Goal: Information Seeking & Learning: Learn about a topic

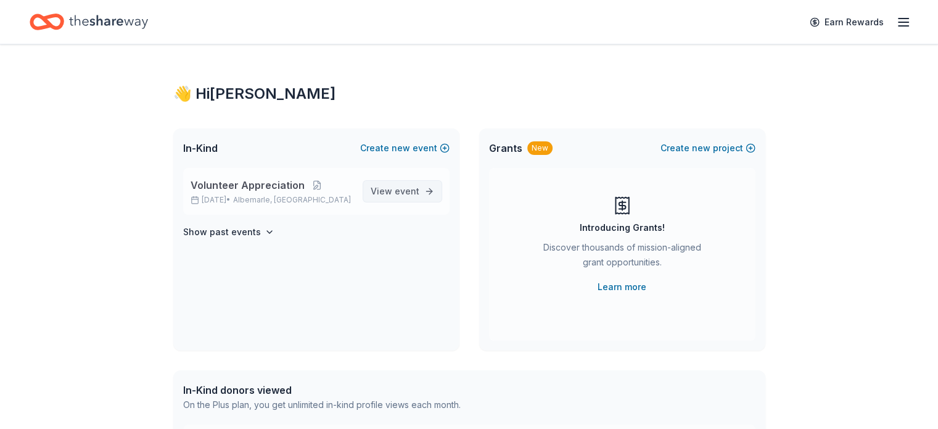
click at [412, 191] on span "event" at bounding box center [407, 191] width 25 height 10
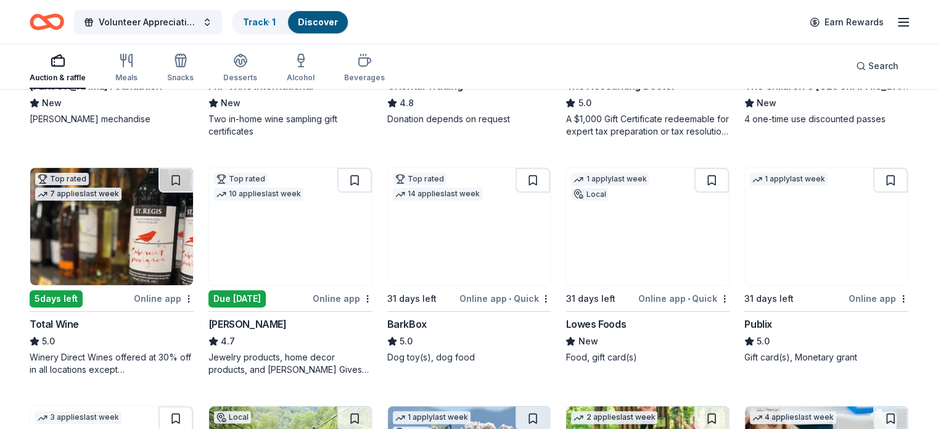
scroll to position [370, 0]
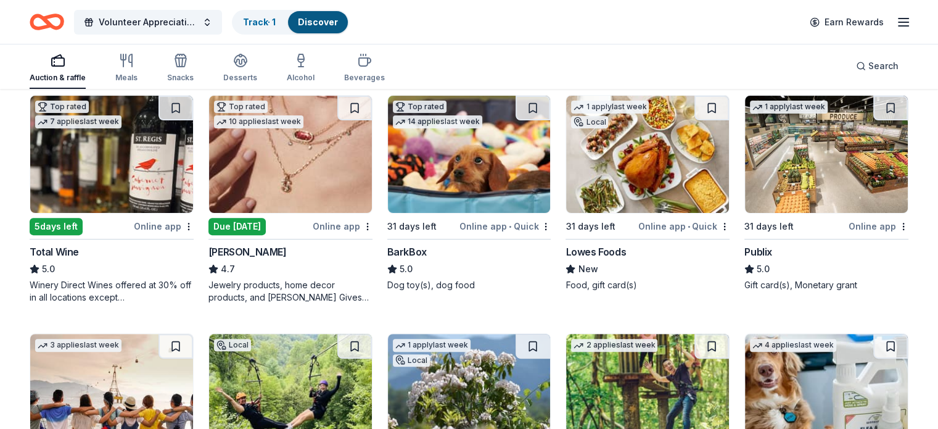
click at [305, 157] on img at bounding box center [290, 154] width 163 height 117
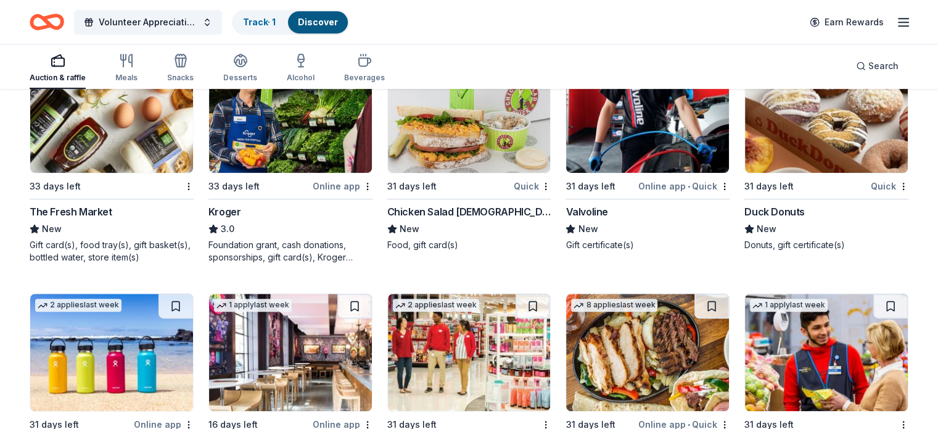
scroll to position [5264, 0]
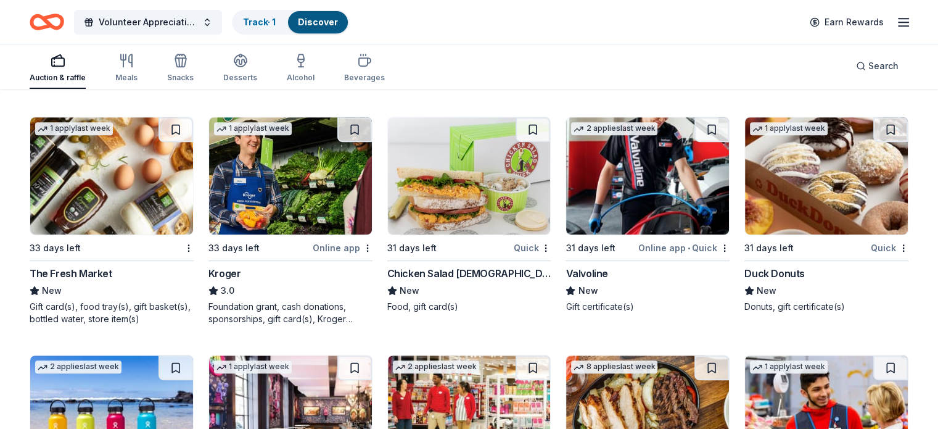
click at [475, 199] on img at bounding box center [469, 175] width 163 height 117
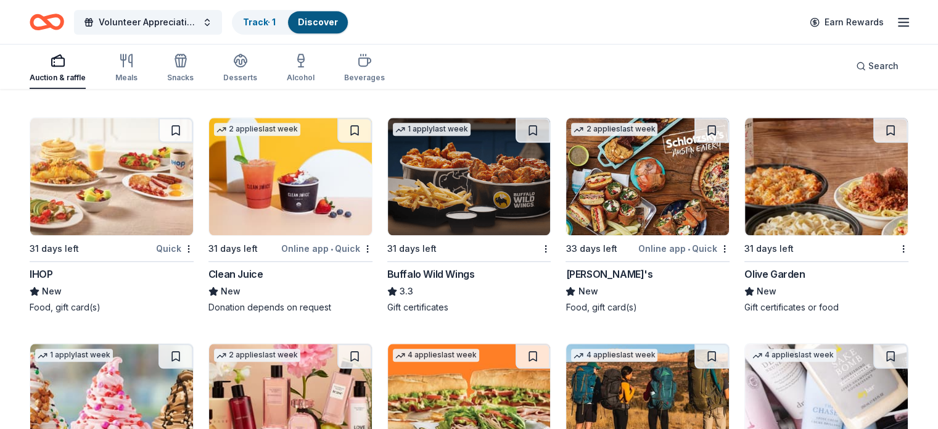
scroll to position [5957, 0]
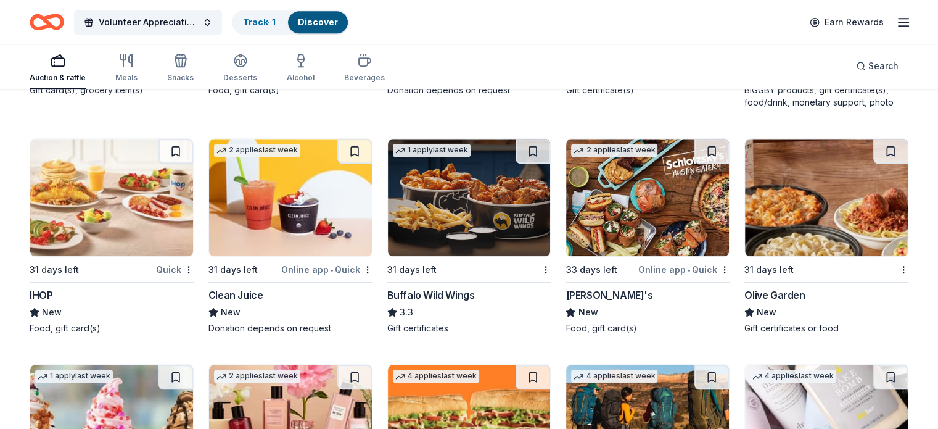
click at [836, 202] on img at bounding box center [826, 197] width 163 height 117
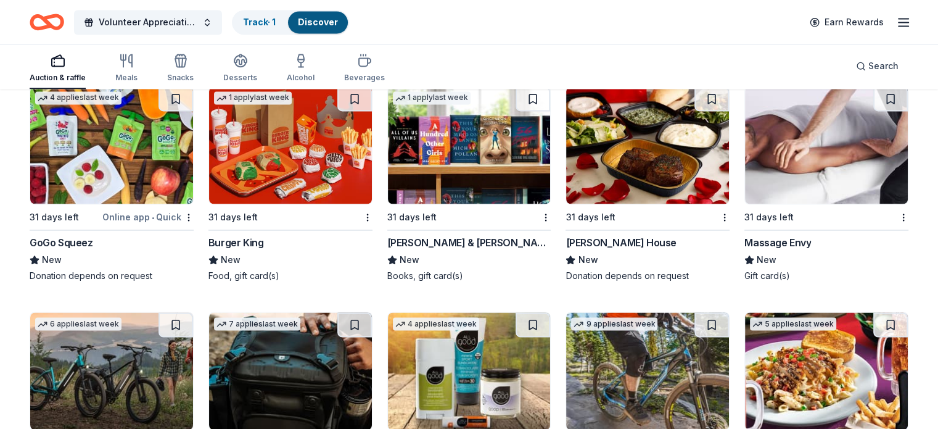
scroll to position [6650, 0]
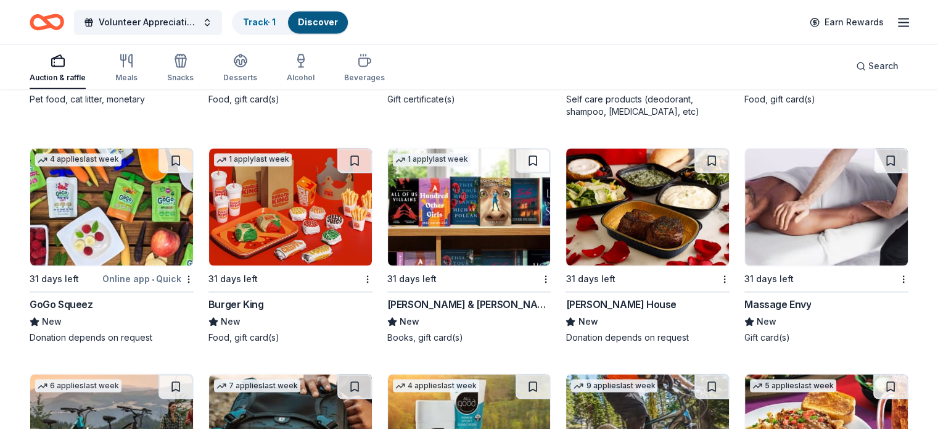
click at [479, 239] on img at bounding box center [469, 206] width 163 height 117
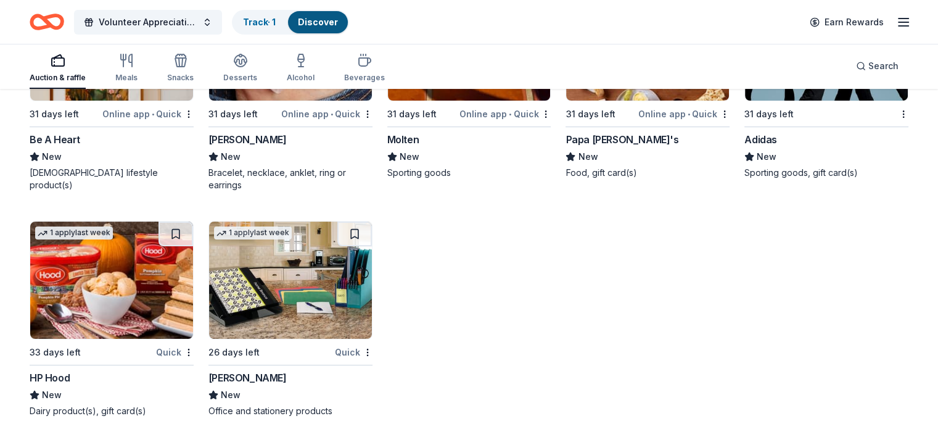
scroll to position [9630, 0]
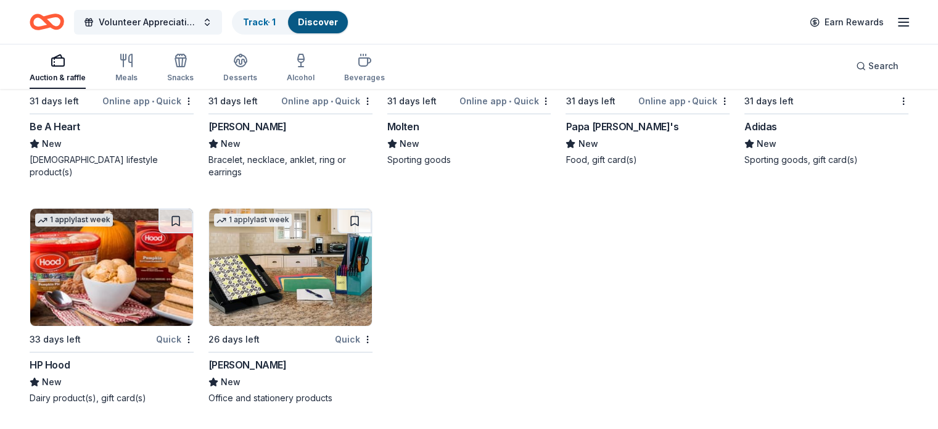
click at [51, 21] on icon "Home" at bounding box center [40, 21] width 19 height 12
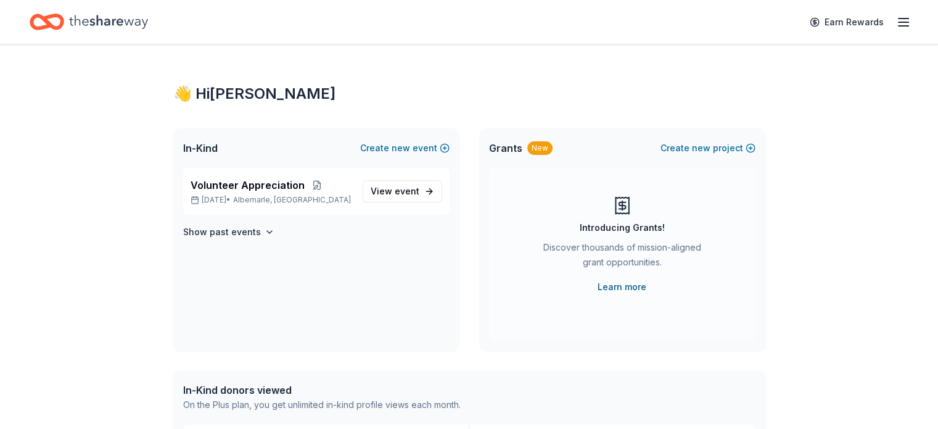
click at [629, 286] on link "Learn more" at bounding box center [622, 287] width 49 height 15
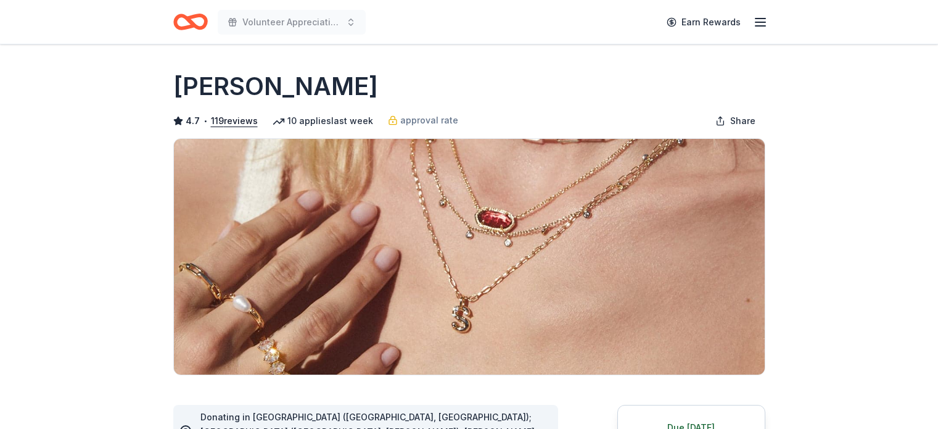
scroll to position [247, 0]
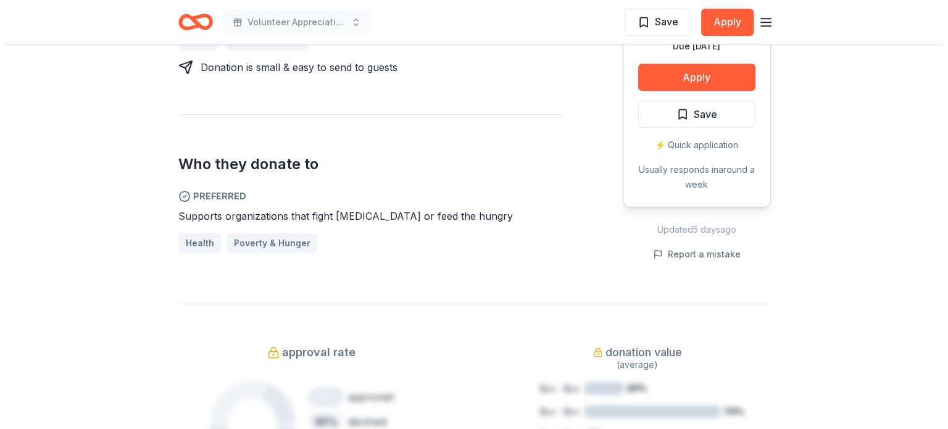
scroll to position [555, 0]
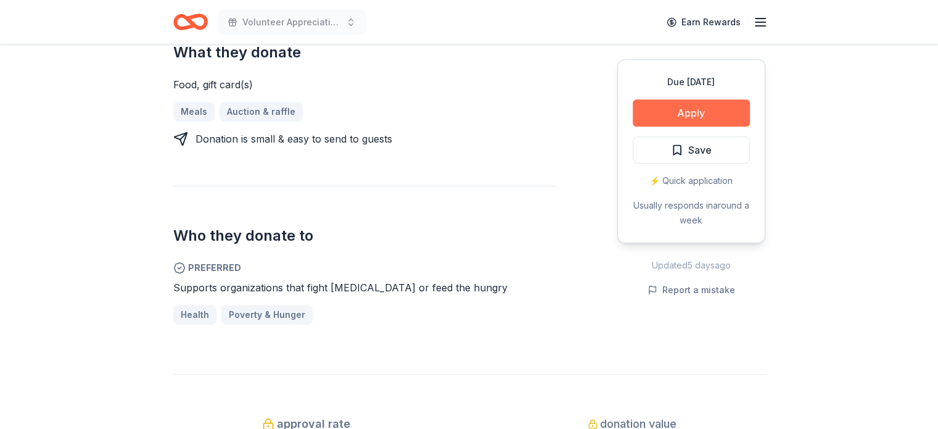
click at [726, 109] on button "Apply" at bounding box center [691, 112] width 117 height 27
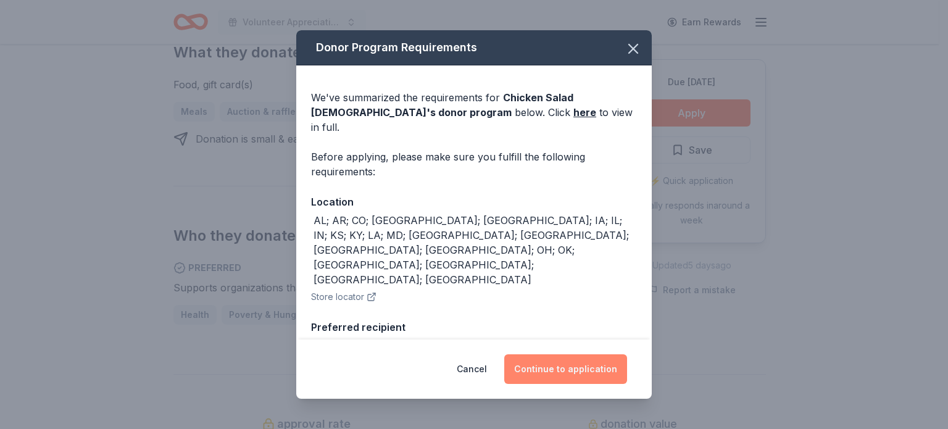
click at [580, 373] on button "Continue to application" at bounding box center [565, 369] width 123 height 30
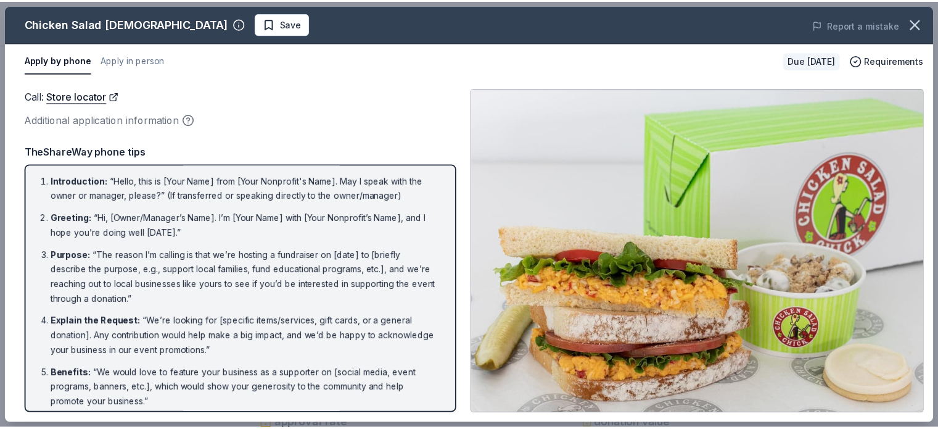
scroll to position [0, 0]
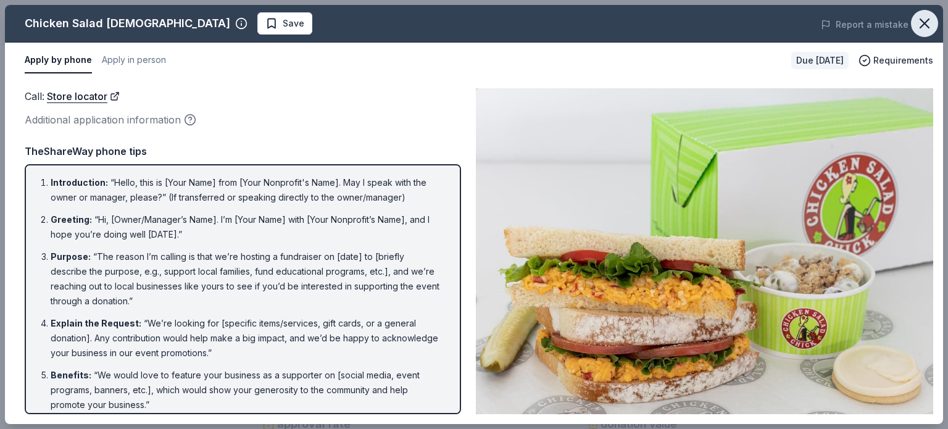
click at [923, 21] on icon "button" at bounding box center [924, 23] width 17 height 17
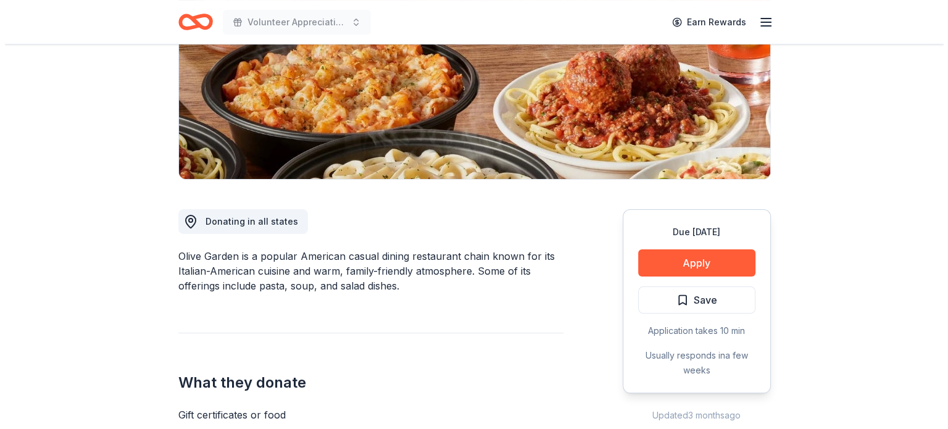
scroll to position [247, 0]
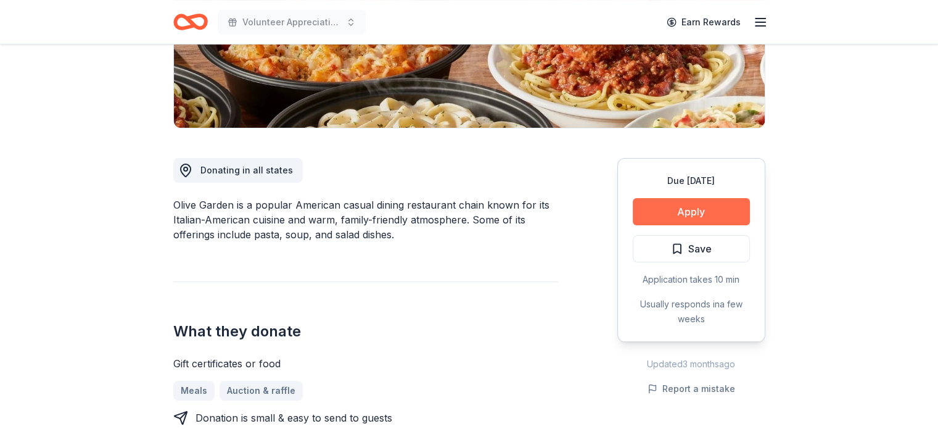
click at [671, 216] on button "Apply" at bounding box center [691, 211] width 117 height 27
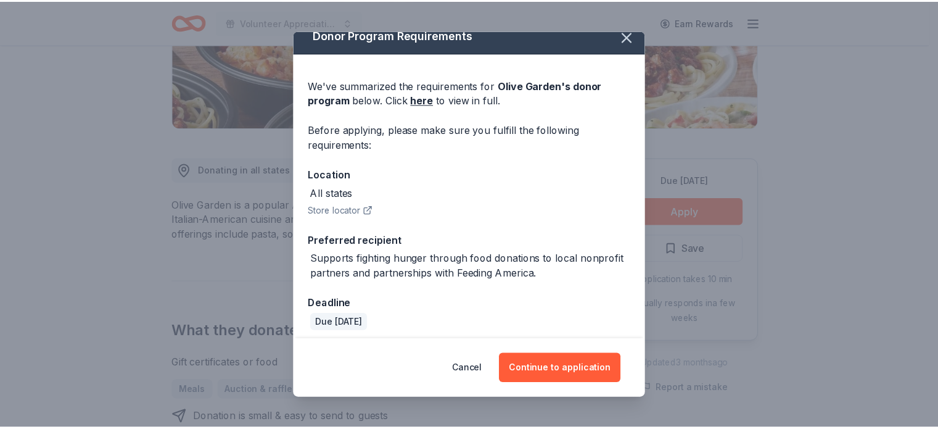
scroll to position [19, 0]
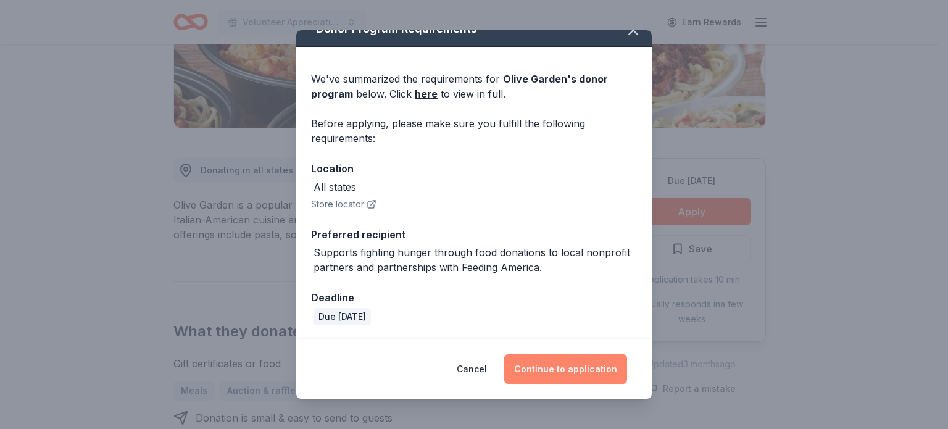
click at [553, 369] on button "Continue to application" at bounding box center [565, 369] width 123 height 30
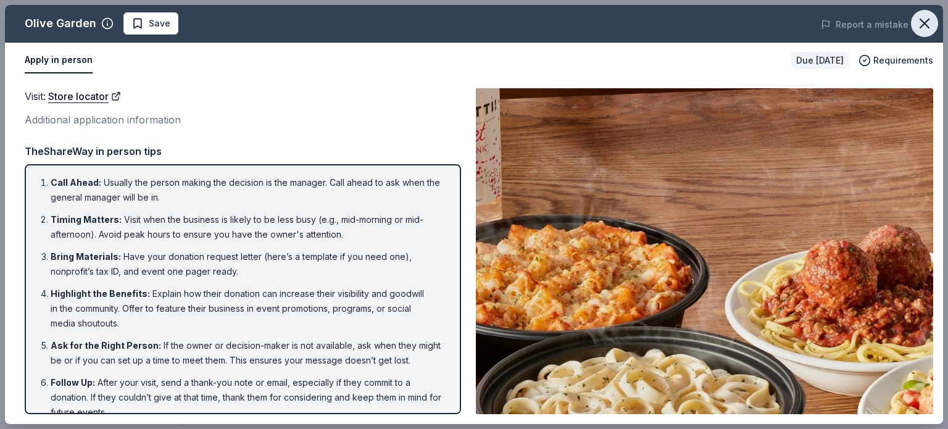
click at [921, 25] on icon "button" at bounding box center [924, 23] width 9 height 9
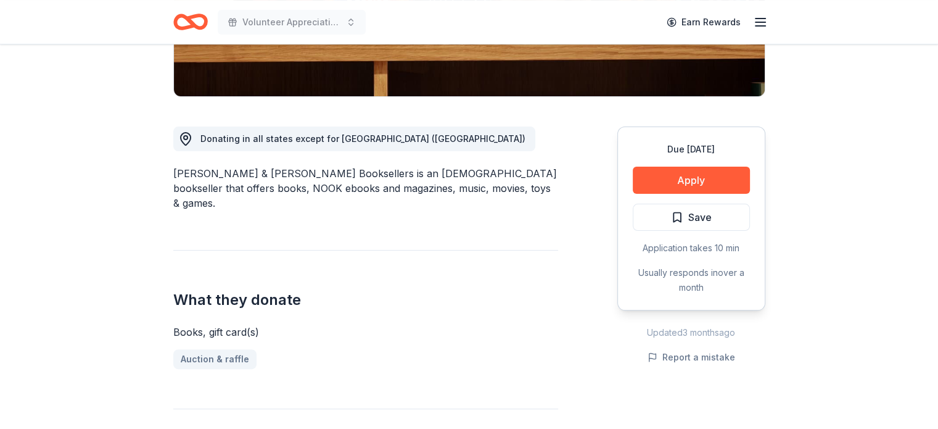
scroll to position [309, 0]
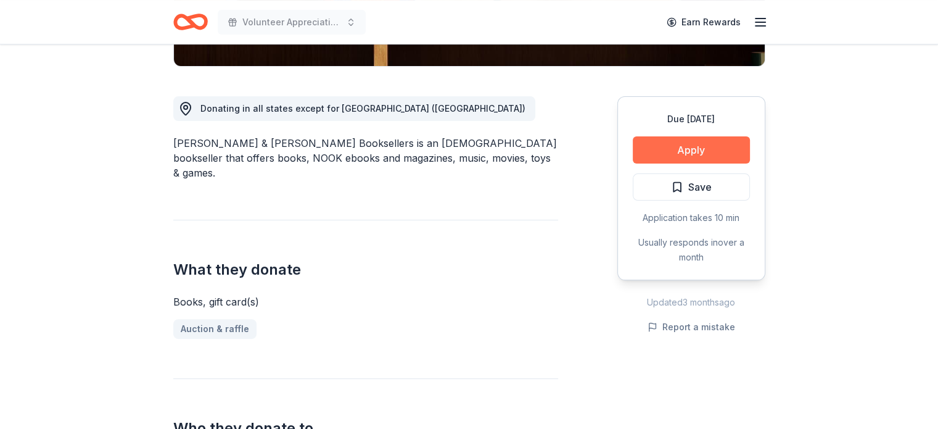
click at [671, 151] on button "Apply" at bounding box center [691, 149] width 117 height 27
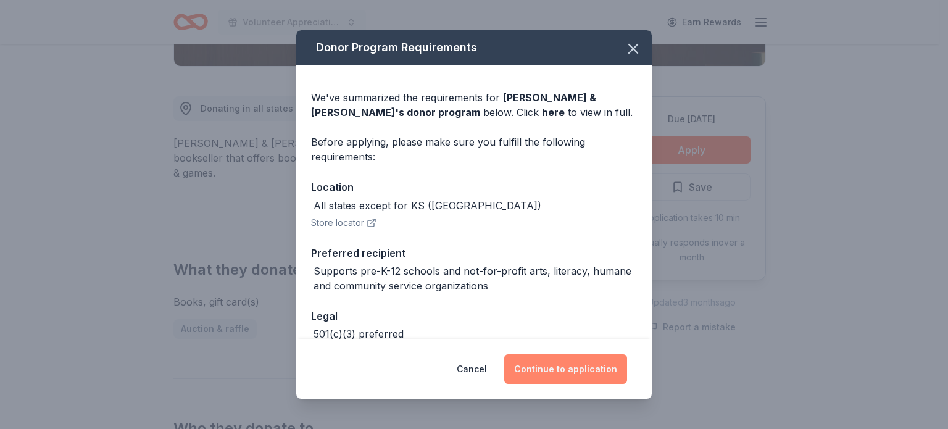
click at [535, 368] on button "Continue to application" at bounding box center [565, 369] width 123 height 30
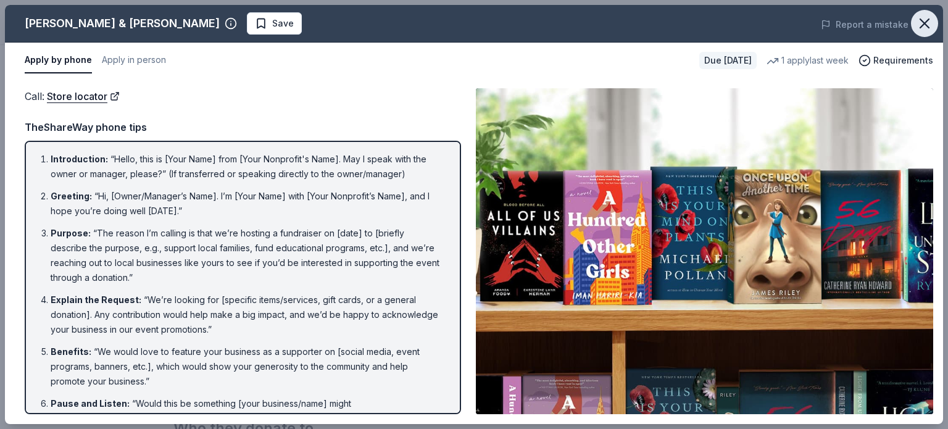
click at [921, 19] on icon "button" at bounding box center [924, 23] width 17 height 17
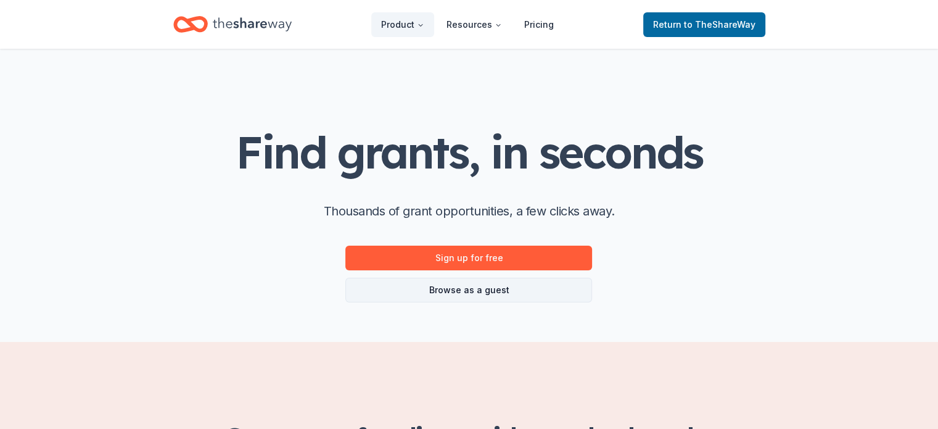
click at [486, 286] on link "Browse as a guest" at bounding box center [469, 290] width 247 height 25
click at [454, 292] on link "Browse as a guest" at bounding box center [469, 290] width 247 height 25
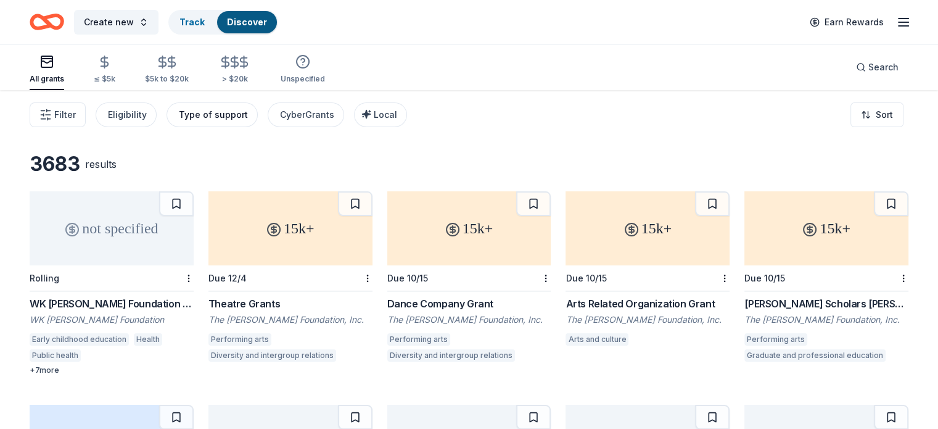
click at [230, 109] on div "Type of support" at bounding box center [213, 114] width 69 height 15
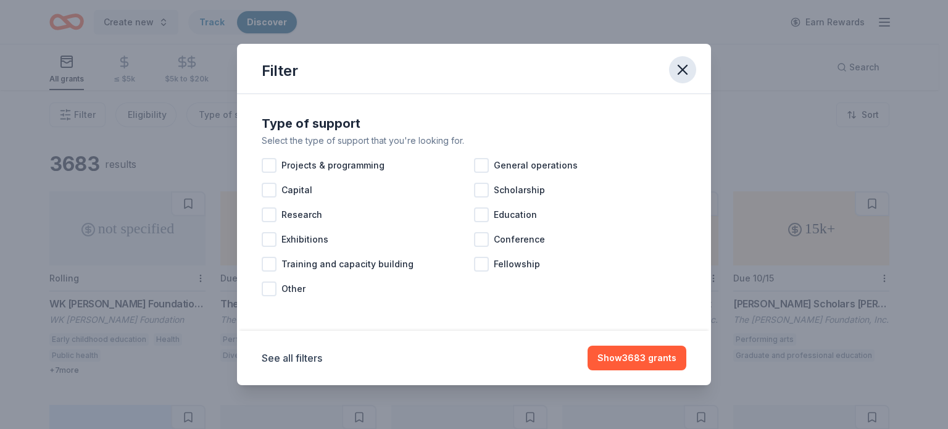
click at [681, 68] on icon "button" at bounding box center [682, 69] width 9 height 9
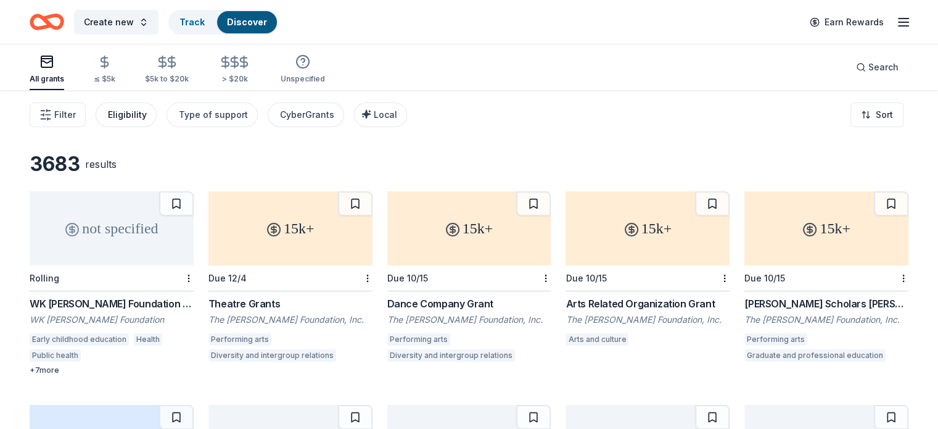
click at [147, 113] on div "Eligibility" at bounding box center [127, 114] width 39 height 15
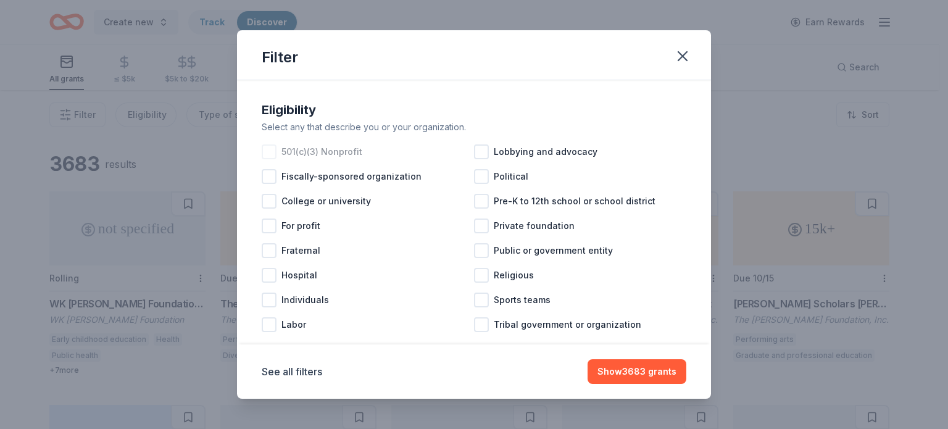
click at [269, 152] on div at bounding box center [269, 151] width 15 height 15
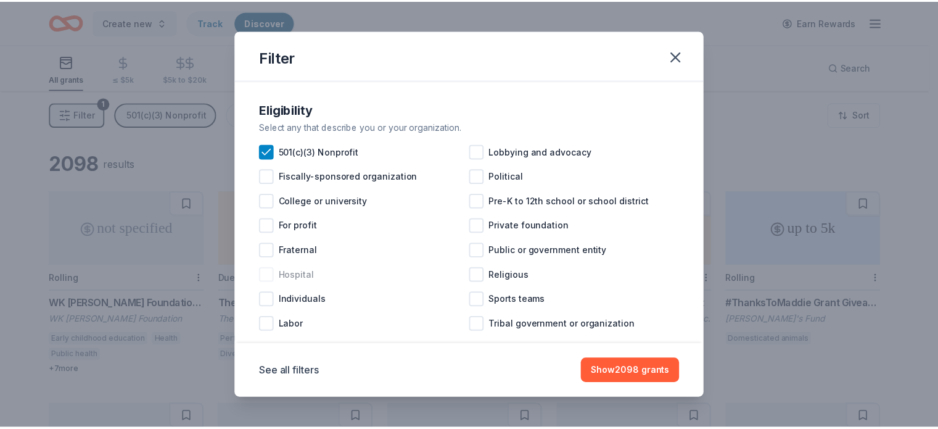
scroll to position [22, 0]
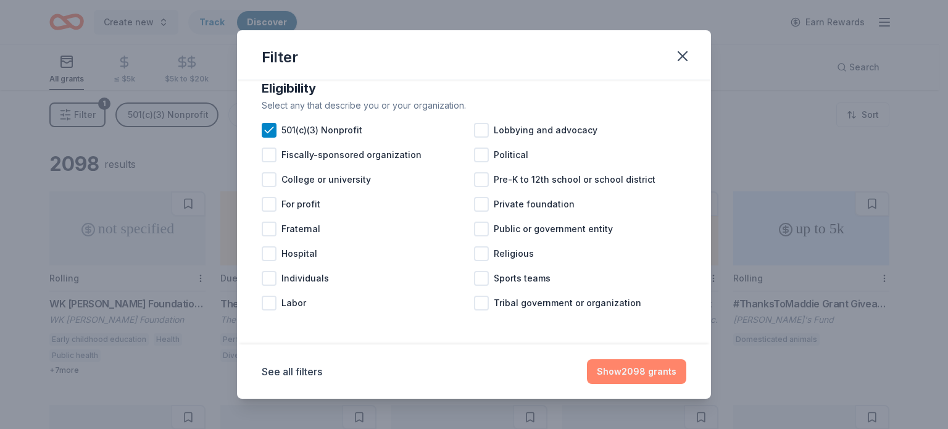
click at [613, 370] on button "Show 2098 grants" at bounding box center [636, 371] width 99 height 25
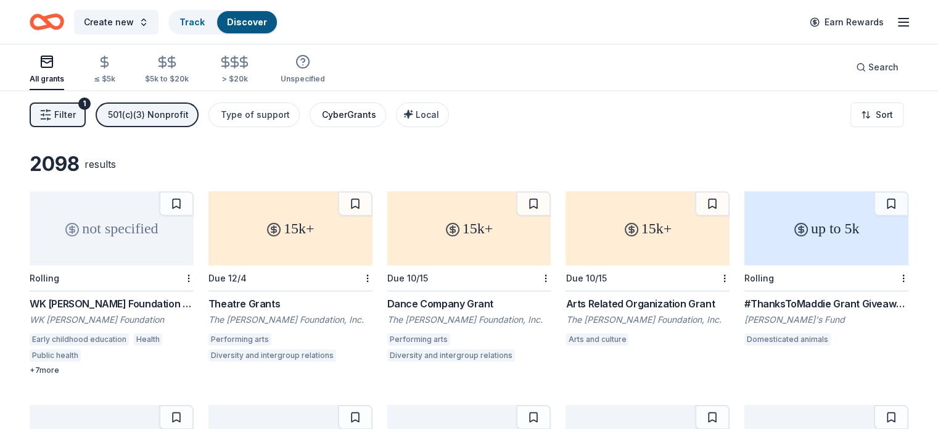
click at [355, 115] on div "CyberGrants" at bounding box center [349, 114] width 54 height 15
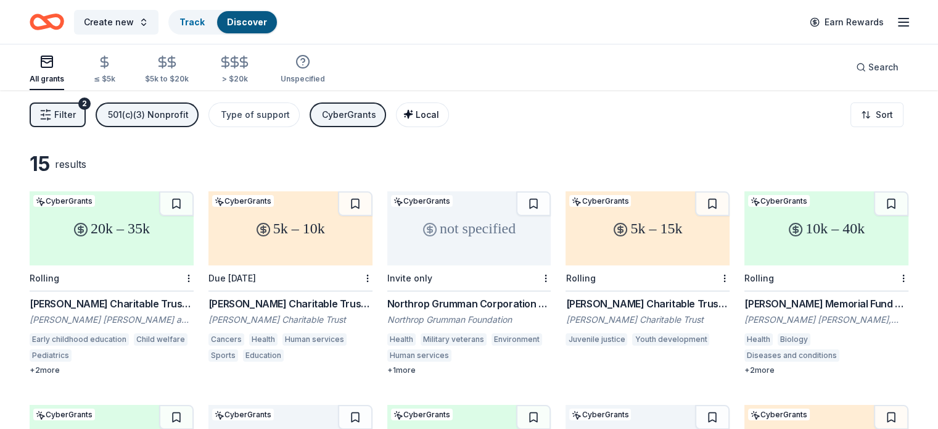
click at [433, 108] on div "Local" at bounding box center [423, 114] width 31 height 15
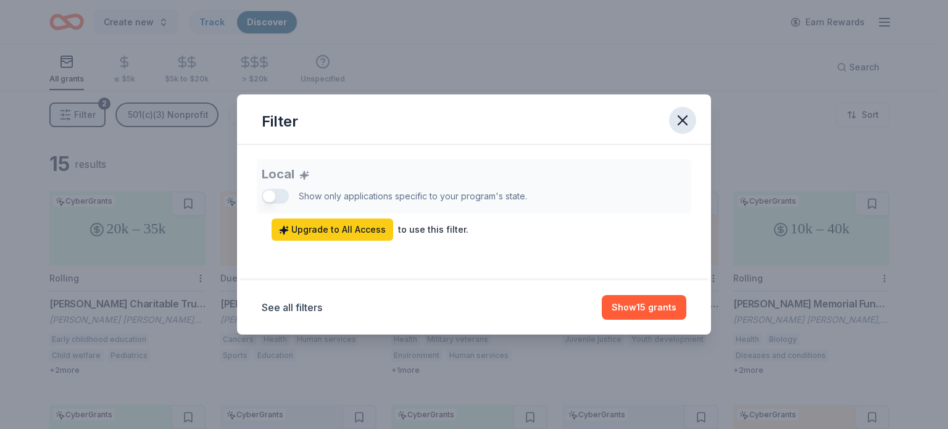
click at [686, 125] on icon "button" at bounding box center [682, 120] width 17 height 17
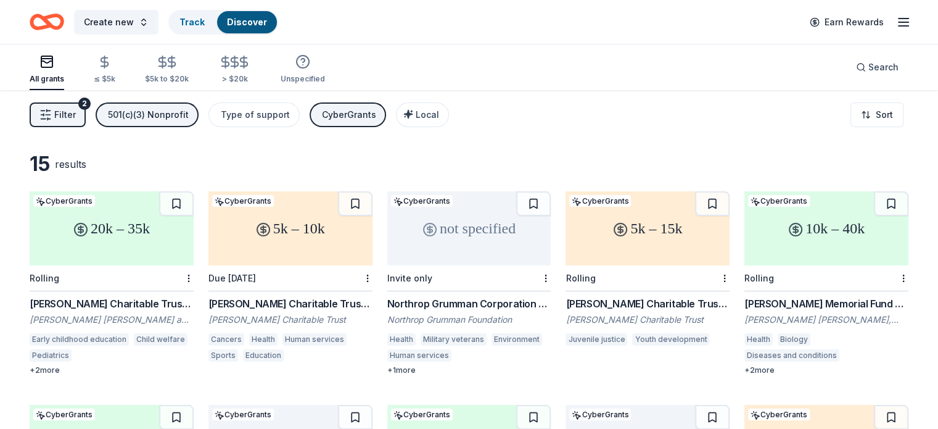
click at [373, 122] on button "CyberGrants" at bounding box center [348, 114] width 77 height 25
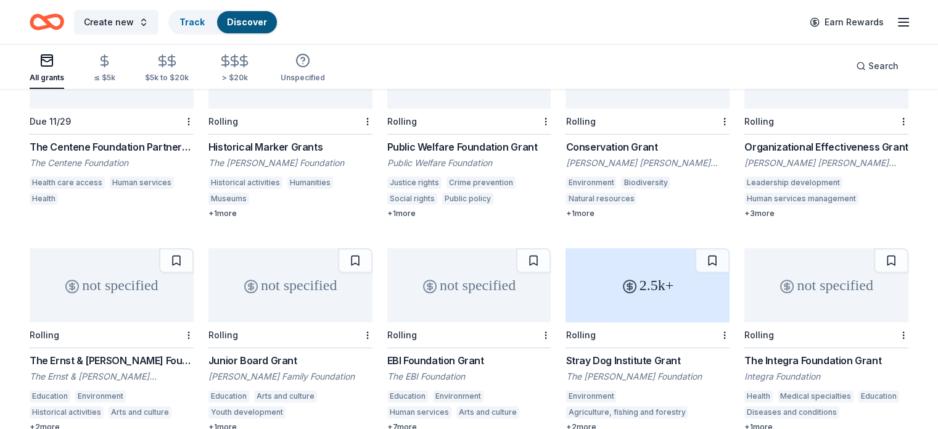
scroll to position [309, 0]
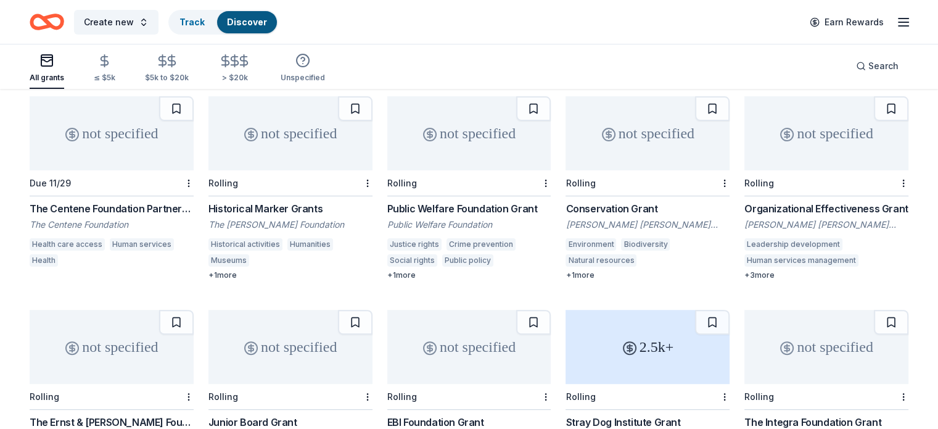
click at [800, 160] on div "not specified" at bounding box center [827, 133] width 164 height 74
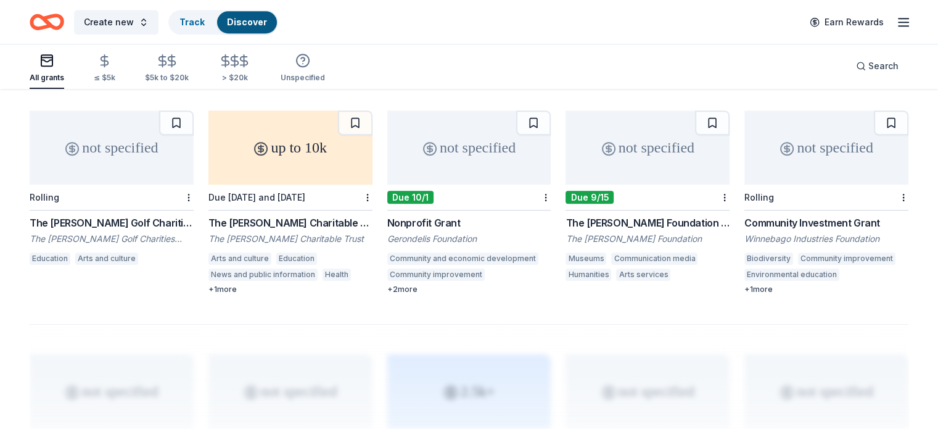
scroll to position [740, 0]
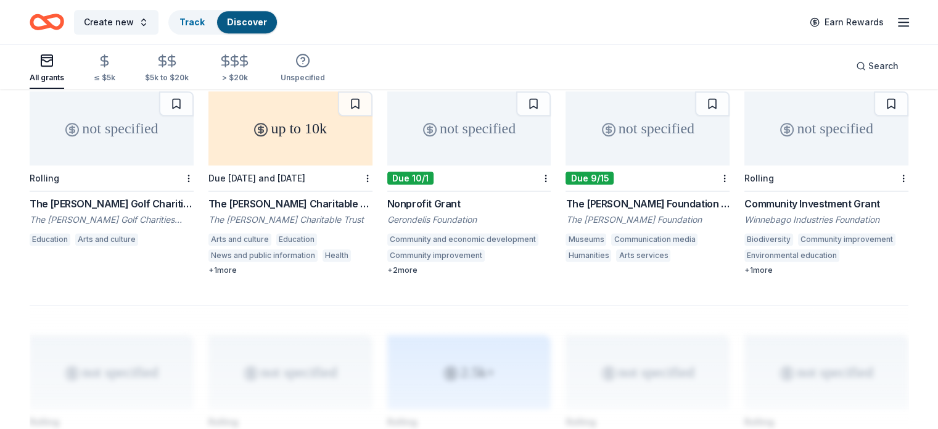
click at [489, 156] on div "not specified" at bounding box center [469, 128] width 164 height 74
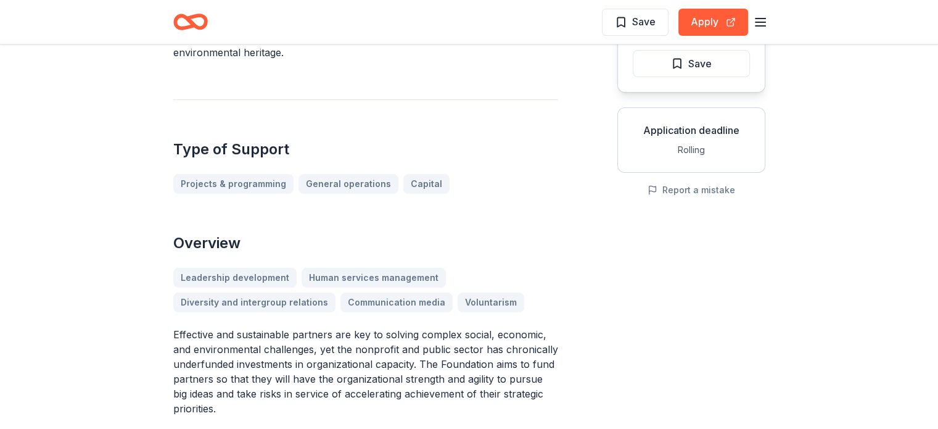
scroll to position [185, 0]
